Goal: Task Accomplishment & Management: Manage account settings

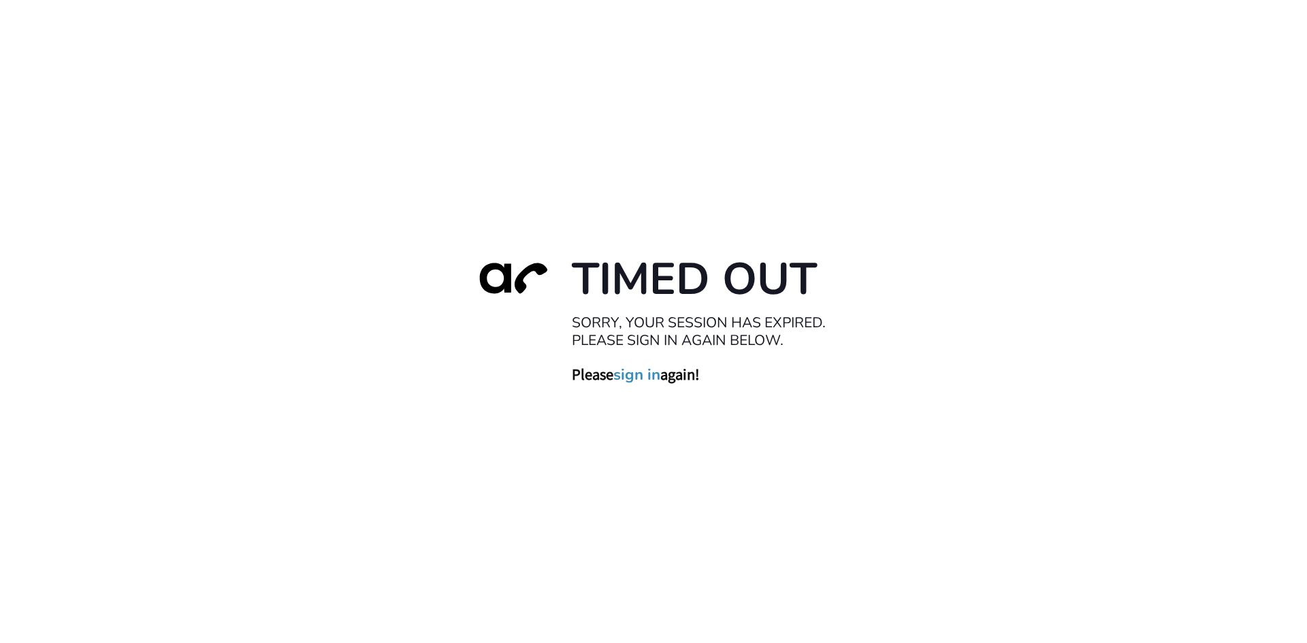
click at [646, 377] on link "sign in" at bounding box center [636, 374] width 47 height 19
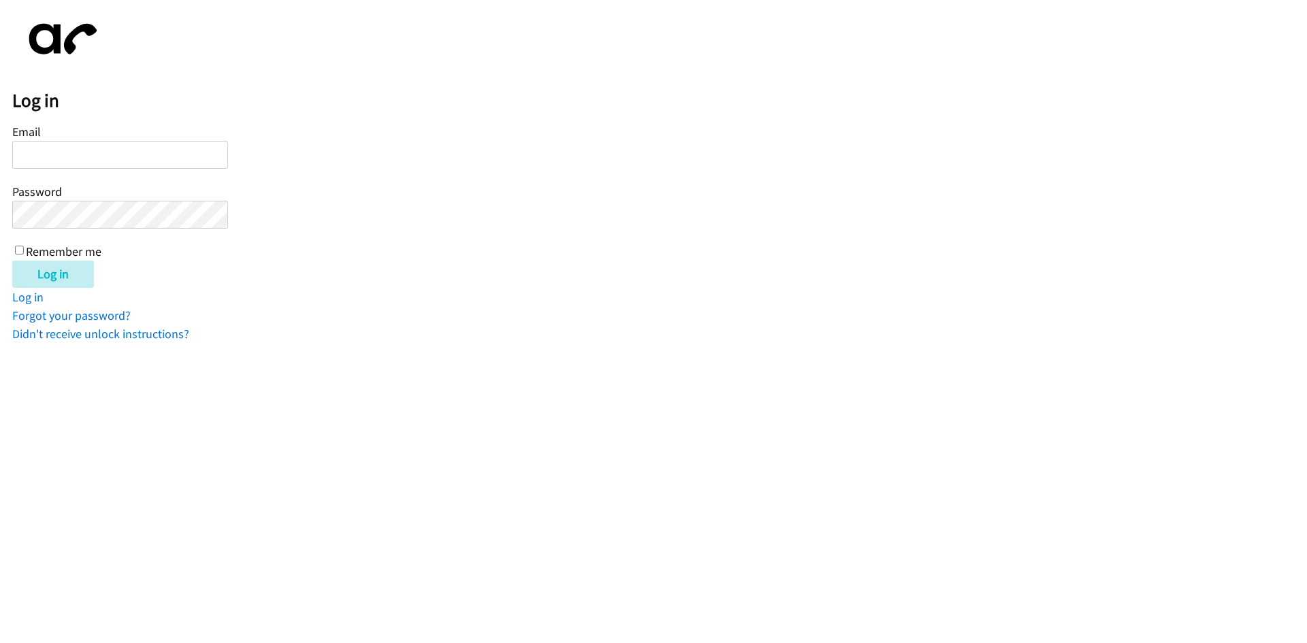
click at [99, 156] on input "Email" at bounding box center [120, 155] width 216 height 28
type input "[EMAIL_ADDRESS][DOMAIN_NAME]"
click at [20, 250] on input "Remember me" at bounding box center [19, 250] width 9 height 9
checkbox input "true"
click at [29, 266] on input "Log in" at bounding box center [53, 274] width 82 height 27
